Goal: Information Seeking & Learning: Learn about a topic

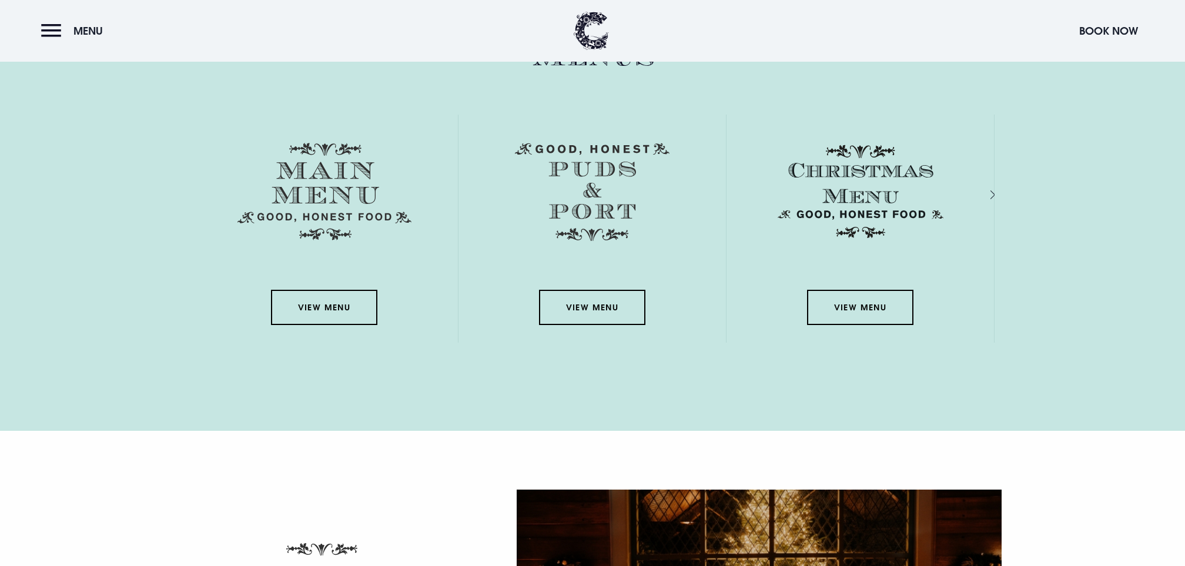
scroll to position [2144, 0]
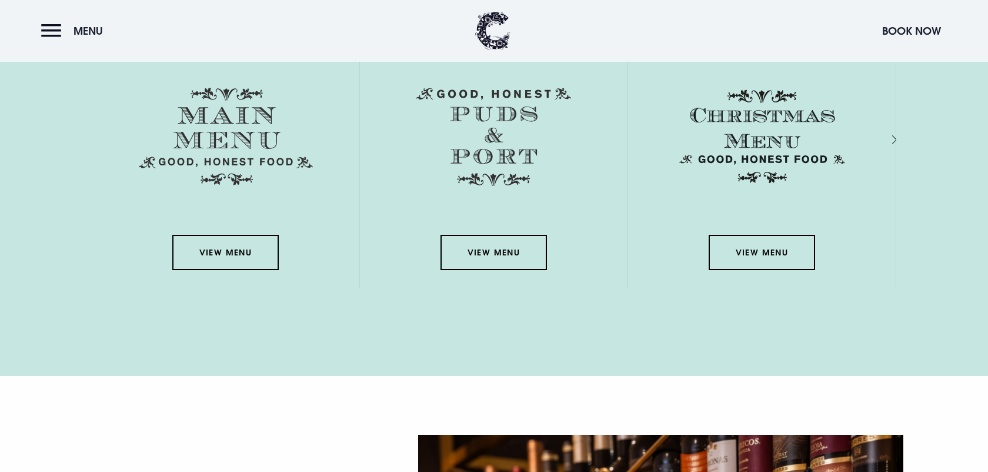
scroll to position [2186, 0]
drag, startPoint x: 269, startPoint y: 315, endPoint x: 255, endPoint y: 289, distance: 29.0
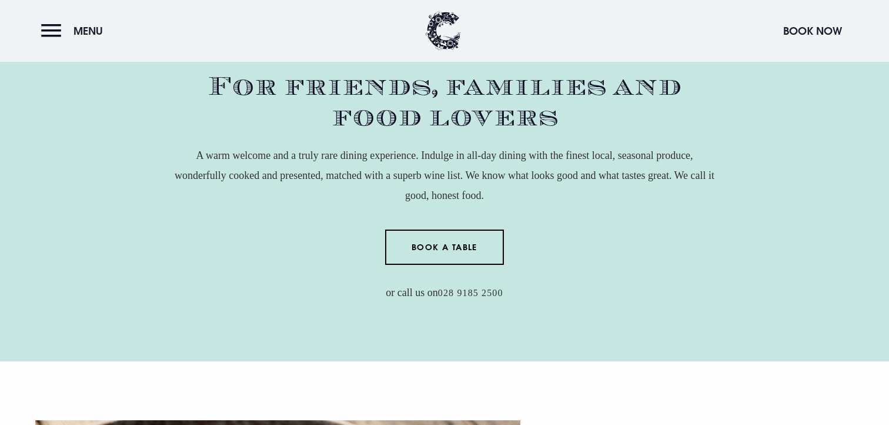
scroll to position [790, 0]
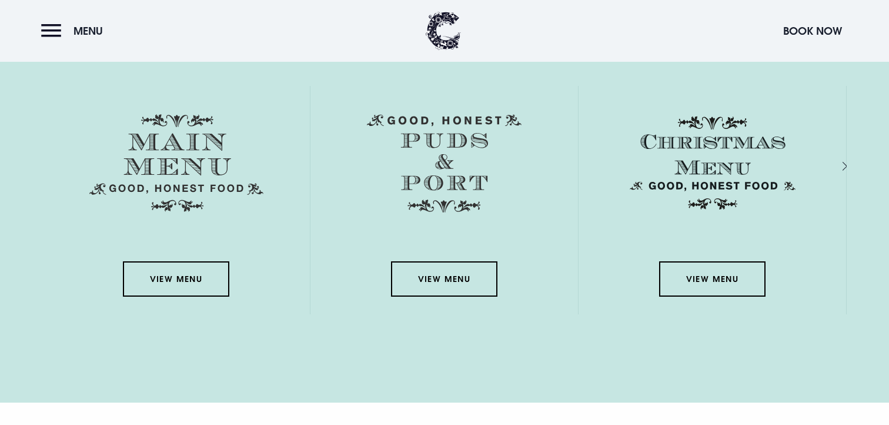
scroll to position [2113, 0]
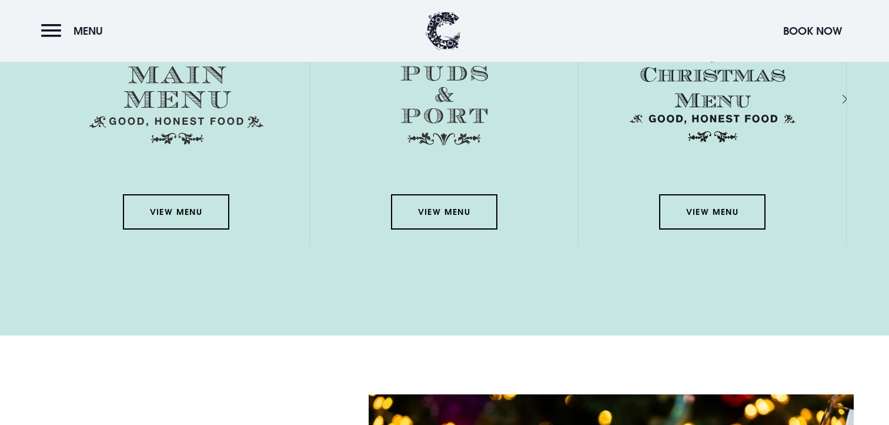
scroll to position [2181, 0]
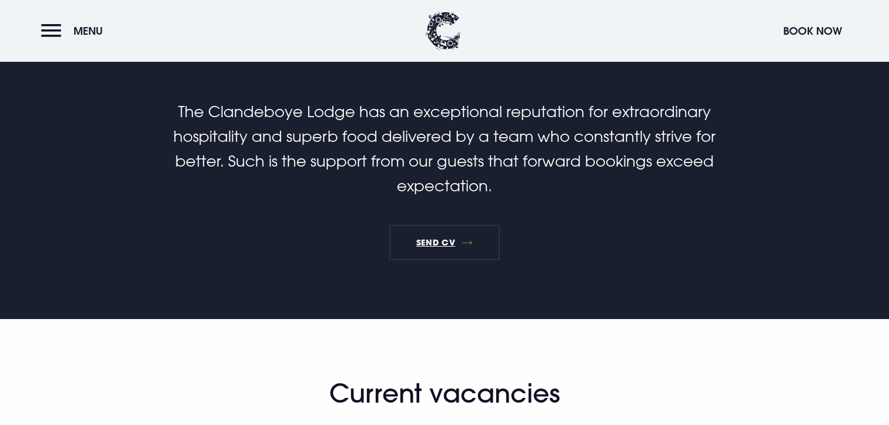
scroll to position [692, 0]
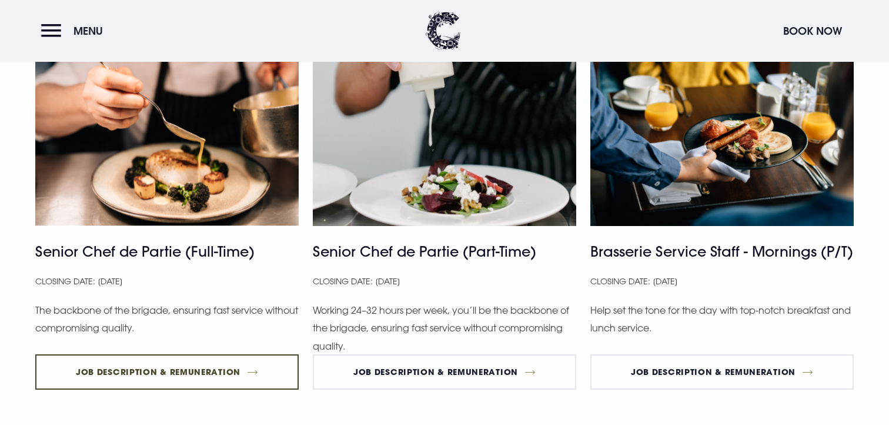
scroll to position [1087, 0]
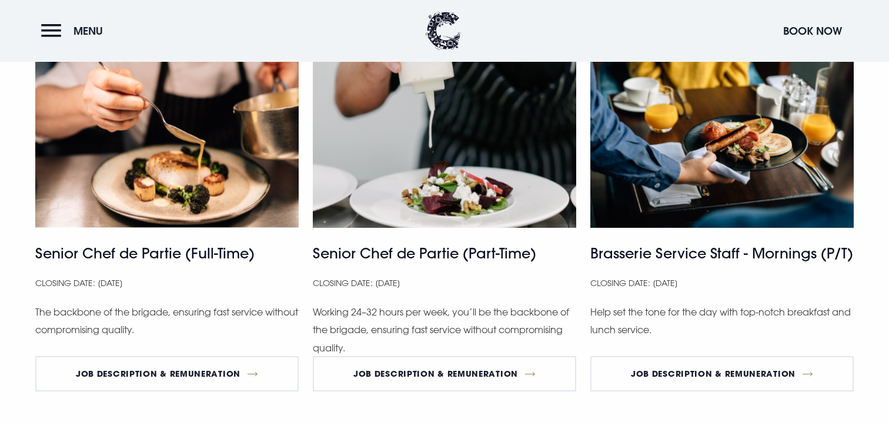
drag, startPoint x: 169, startPoint y: 214, endPoint x: 258, endPoint y: 215, distance: 88.8
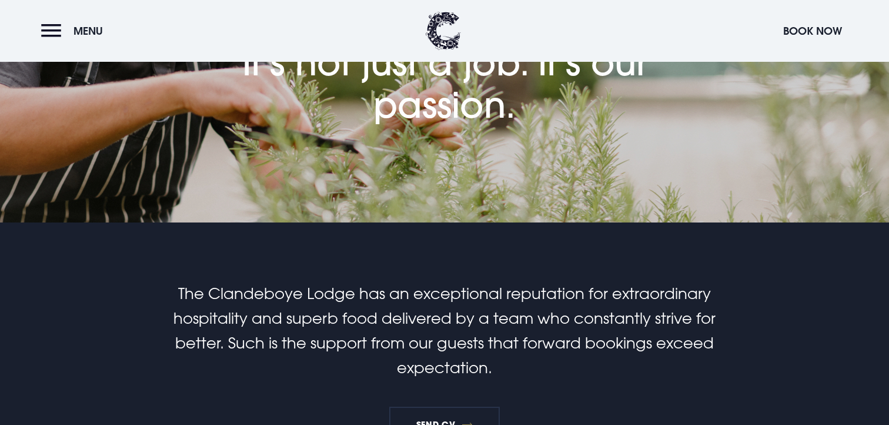
scroll to position [189, 0]
